Goal: Transaction & Acquisition: Purchase product/service

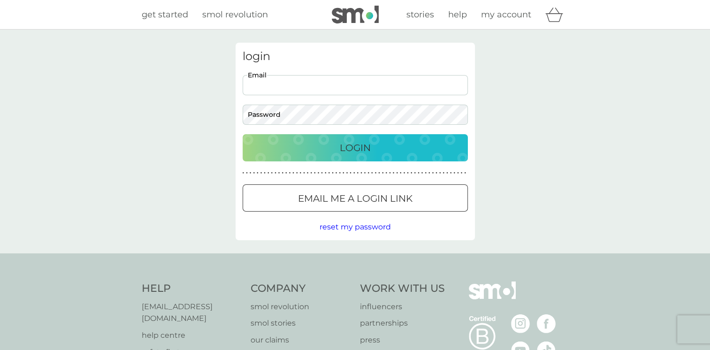
click at [338, 87] on input "Email" at bounding box center [355, 85] width 225 height 20
type input "helenhayhurst@hotmail.co.uk"
click at [342, 148] on p "Login" at bounding box center [355, 147] width 31 height 15
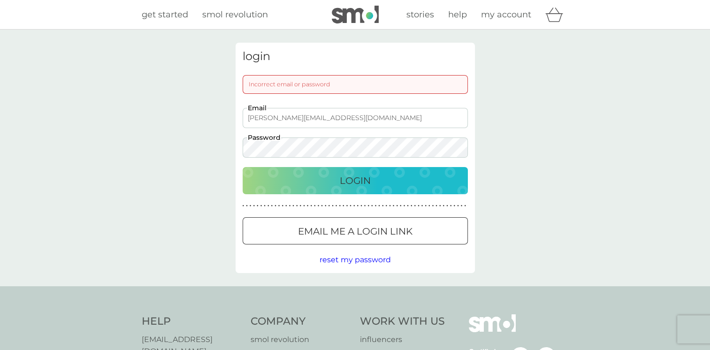
click at [347, 178] on p "Login" at bounding box center [355, 180] width 31 height 15
click at [349, 260] on span "reset my password" at bounding box center [355, 259] width 71 height 9
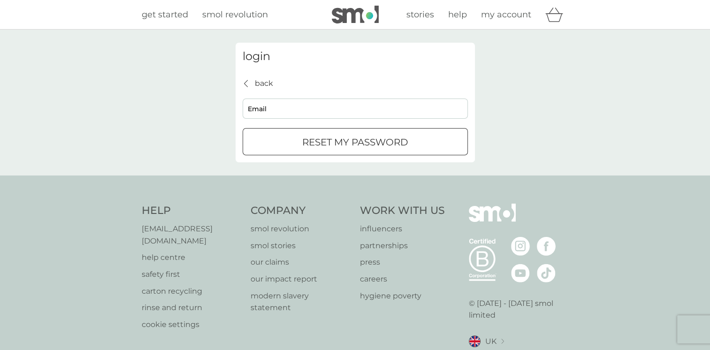
click at [351, 109] on input "Email" at bounding box center [355, 109] width 225 height 20
type input "helenhayhurst@hotmail.co.uk"
click at [319, 145] on p "reset my password" at bounding box center [355, 142] width 106 height 15
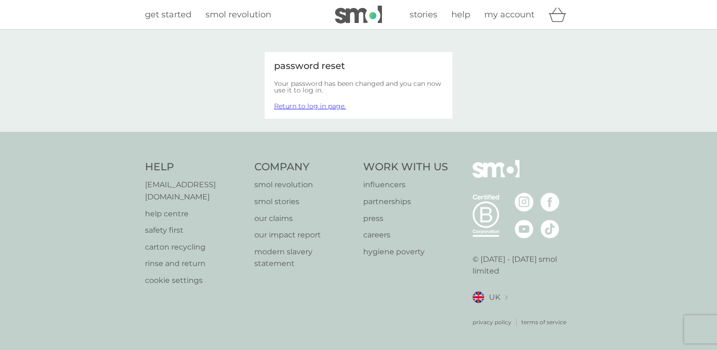
click at [333, 108] on link "Return to log in page." at bounding box center [310, 106] width 72 height 8
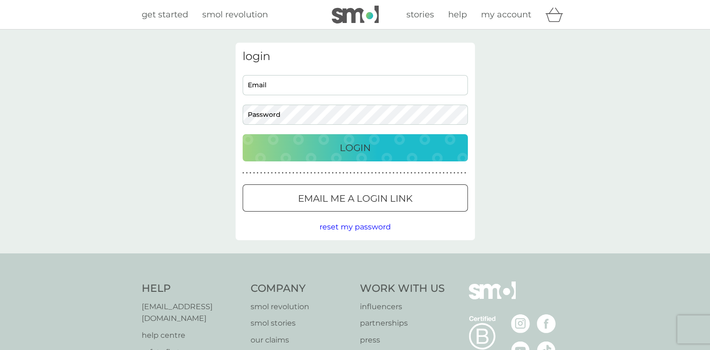
click at [326, 85] on input "Email" at bounding box center [355, 85] width 225 height 20
type input "helenhayhurst@hotmail.co.uk"
click at [346, 151] on p "Login" at bounding box center [355, 147] width 31 height 15
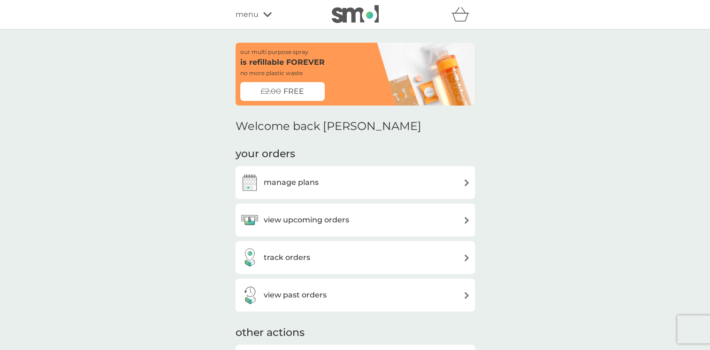
click at [442, 185] on div "manage plans" at bounding box center [355, 182] width 230 height 19
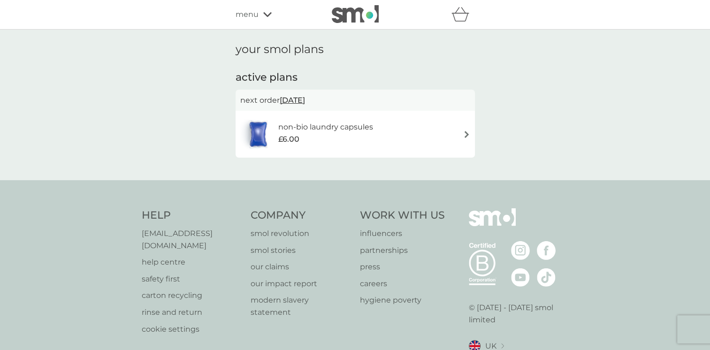
click at [464, 132] on img at bounding box center [466, 134] width 7 height 7
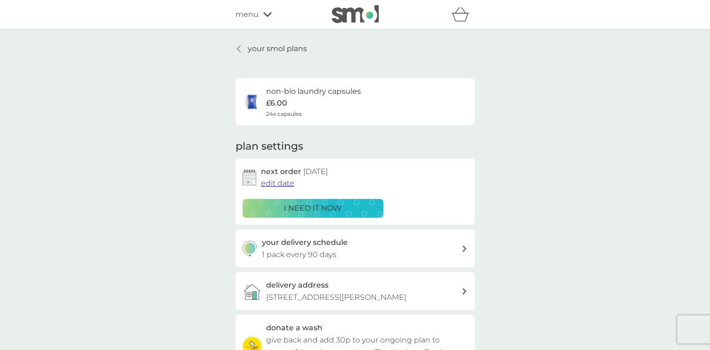
click at [322, 208] on p "i need it now" at bounding box center [313, 208] width 58 height 12
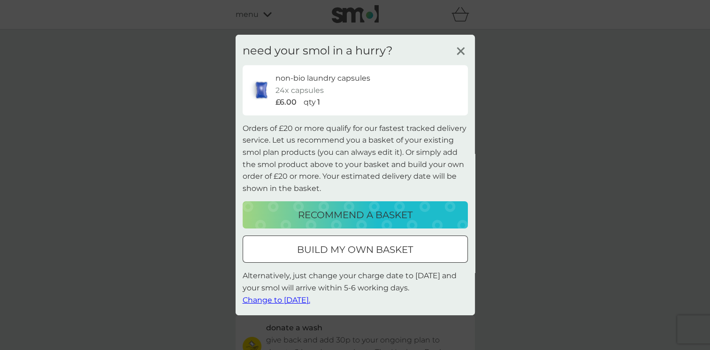
click at [331, 212] on p "recommend a basket" at bounding box center [355, 215] width 115 height 15
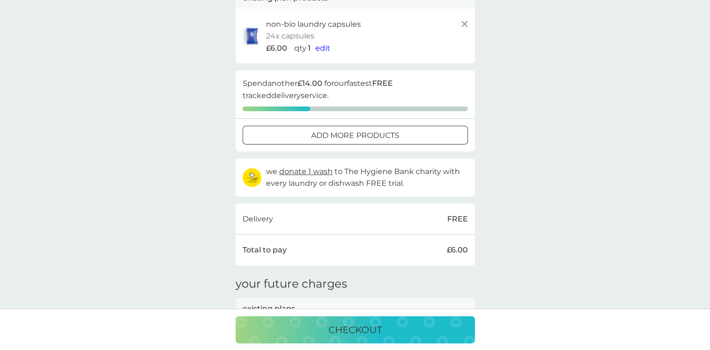
scroll to position [122, 0]
click at [351, 328] on p "checkout" at bounding box center [356, 330] width 54 height 15
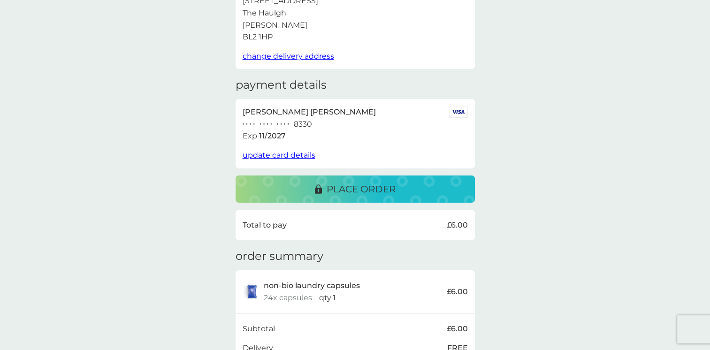
scroll to position [92, 0]
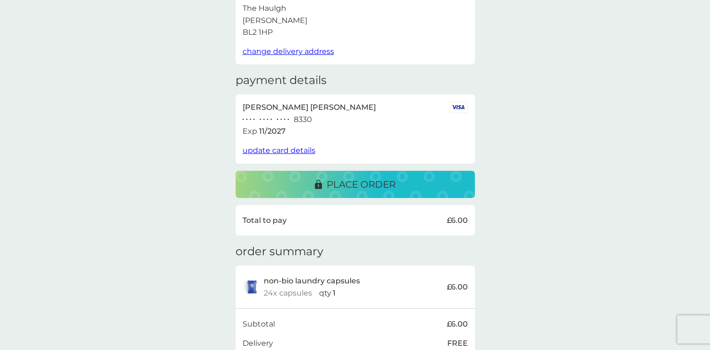
click at [300, 150] on span "update card details" at bounding box center [279, 150] width 73 height 9
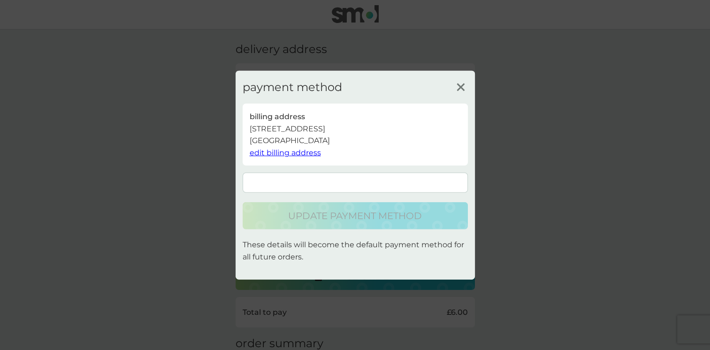
scroll to position [208, 0]
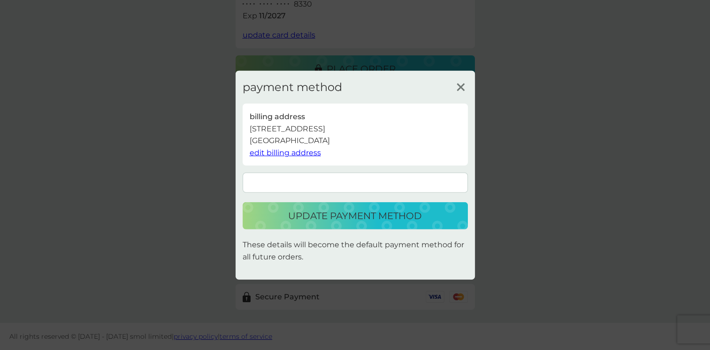
click at [387, 214] on p "update payment method" at bounding box center [355, 215] width 134 height 15
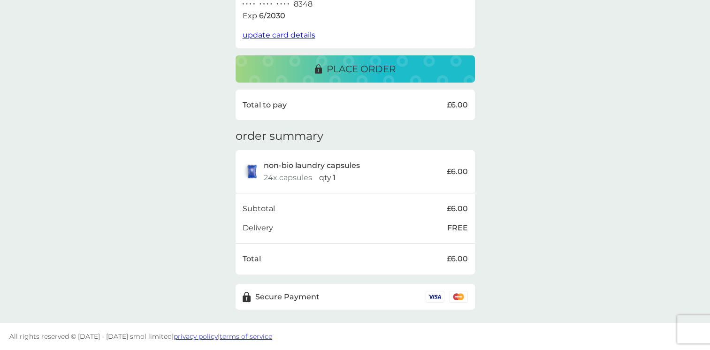
click at [377, 72] on p "place order" at bounding box center [361, 69] width 69 height 15
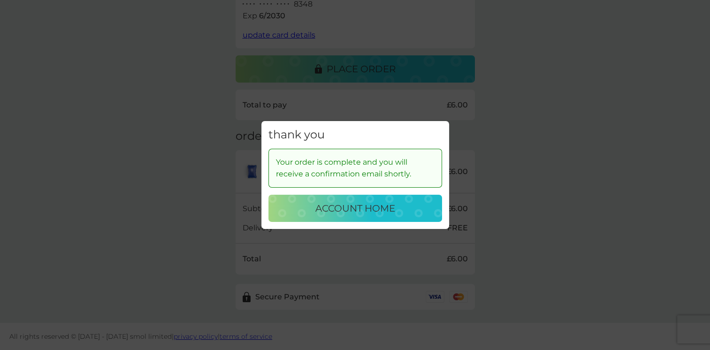
click at [359, 211] on p "account home" at bounding box center [356, 208] width 80 height 15
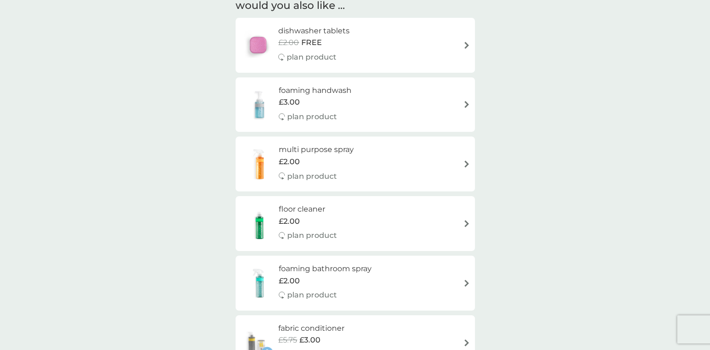
scroll to position [520, 0]
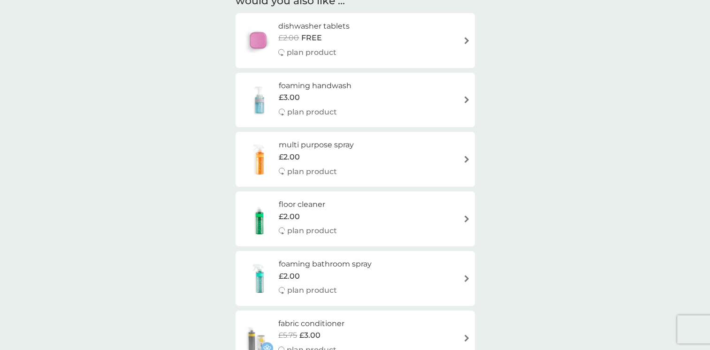
click at [465, 100] on img at bounding box center [466, 99] width 7 height 7
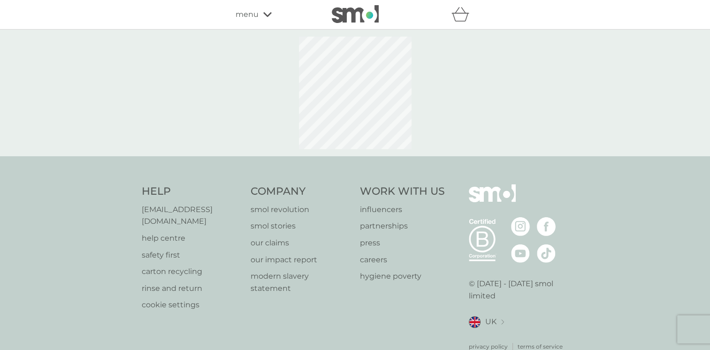
select select "119"
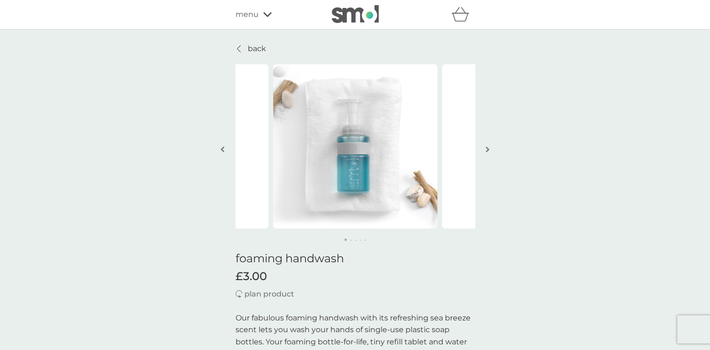
click at [259, 48] on p "back" at bounding box center [257, 49] width 18 height 12
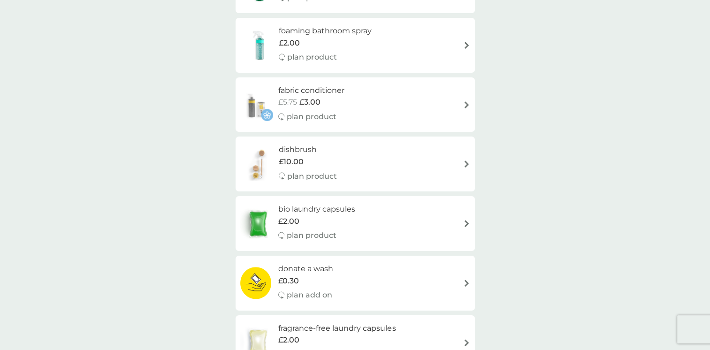
scroll to position [756, 0]
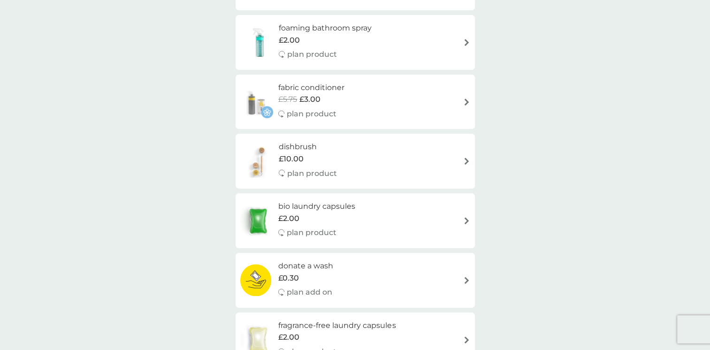
click at [464, 100] on img at bounding box center [466, 102] width 7 height 7
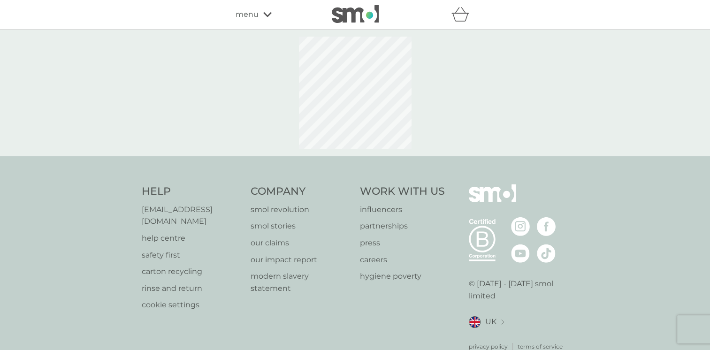
select select "182"
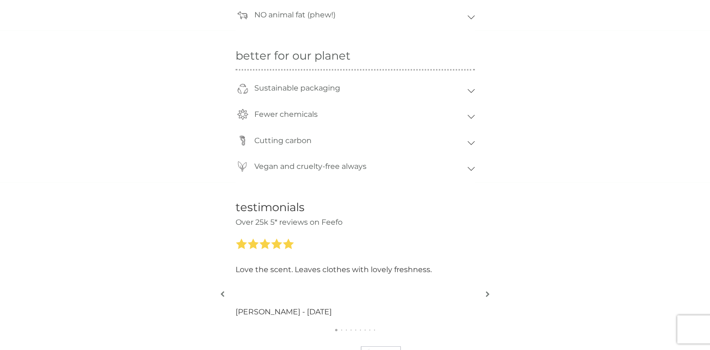
scroll to position [1056, 0]
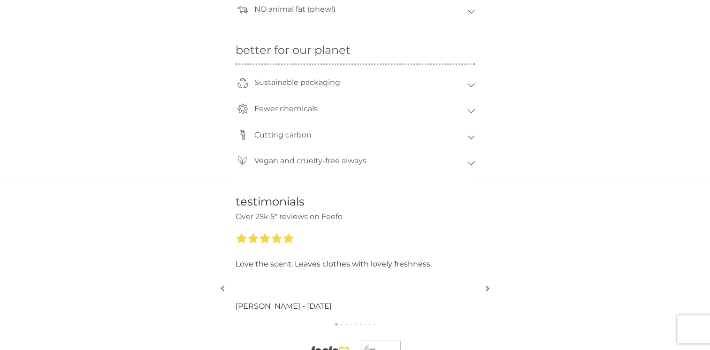
click at [470, 110] on icon at bounding box center [472, 111] width 8 height 4
